Goal: Feedback & Contribution: Submit feedback/report problem

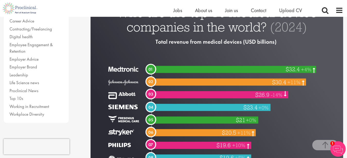
scroll to position [128, 0]
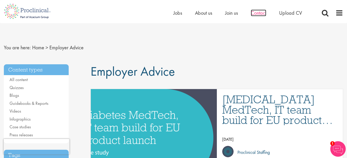
click at [260, 12] on span "Contact" at bounding box center [258, 13] width 15 height 7
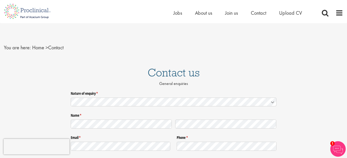
click at [272, 102] on icon at bounding box center [273, 101] width 3 height 1
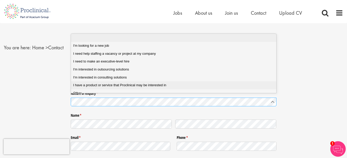
click at [137, 88] on in "I have a product or service that Proclinical may be interested in" at bounding box center [176, 85] width 210 height 8
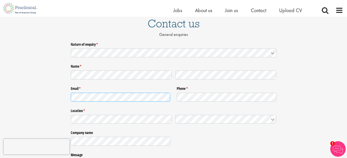
scroll to position [52, 0]
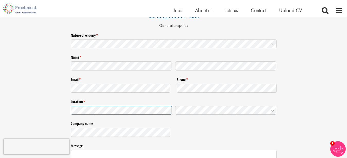
click at [272, 110] on icon at bounding box center [273, 110] width 3 height 1
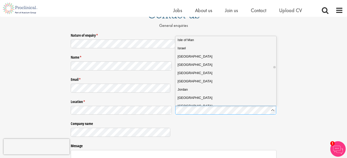
scroll to position [850, 0]
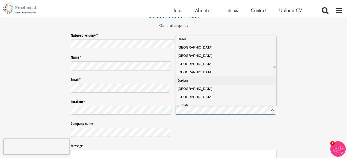
click at [258, 80] on div "Jordan" at bounding box center [228, 80] width 101 height 5
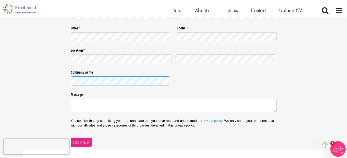
scroll to position [103, 0]
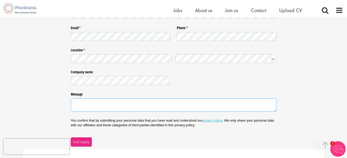
click at [115, 102] on textarea "Message" at bounding box center [174, 104] width 206 height 13
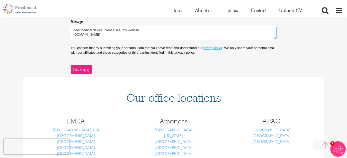
scroll to position [180, 0]
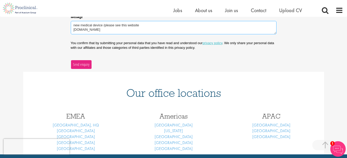
type textarea "new medical device /please see this website paraiba-md.com"
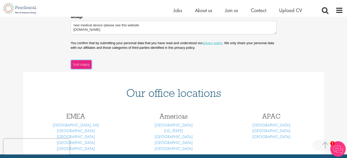
click at [83, 65] on span "Send enquiry" at bounding box center [81, 65] width 17 height 6
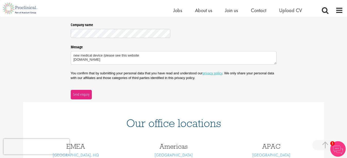
scroll to position [165, 0]
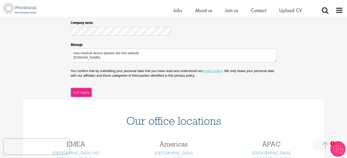
click at [83, 90] on span "Send enquiry" at bounding box center [81, 92] width 17 height 6
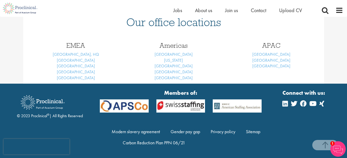
scroll to position [82, 0]
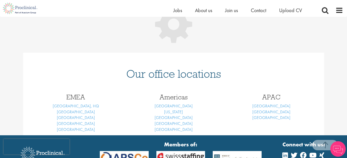
scroll to position [82, 0]
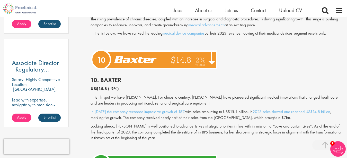
scroll to position [364, 0]
